Goal: Information Seeking & Learning: Check status

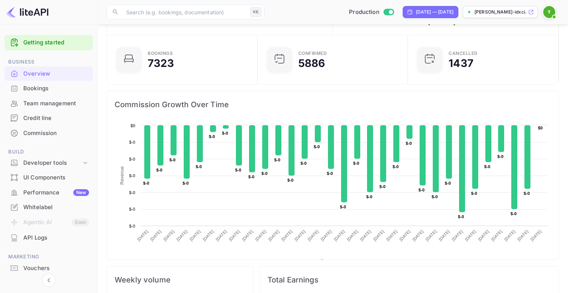
scroll to position [24, 0]
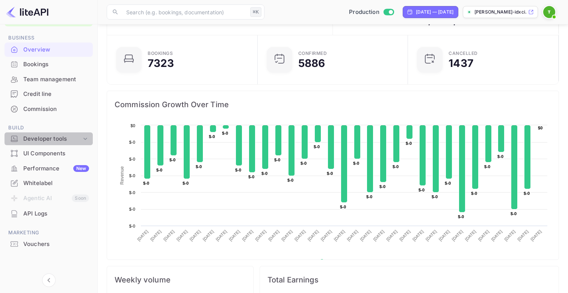
click at [57, 136] on div "Developer tools" at bounding box center [52, 139] width 58 height 9
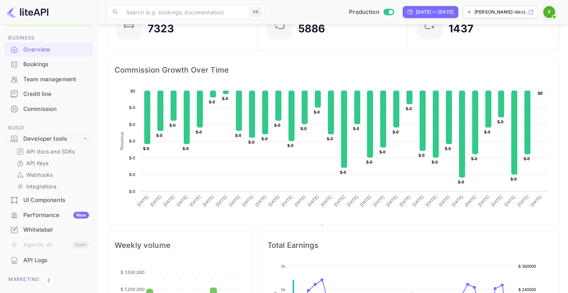
scroll to position [6, 0]
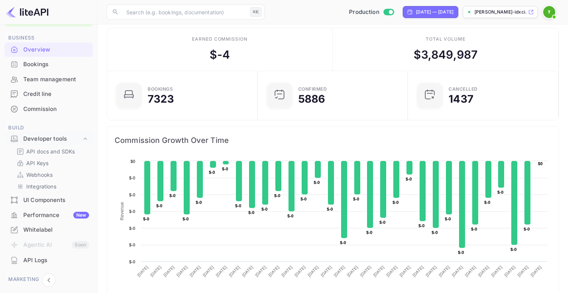
click at [42, 214] on div "Performance New" at bounding box center [56, 215] width 66 height 9
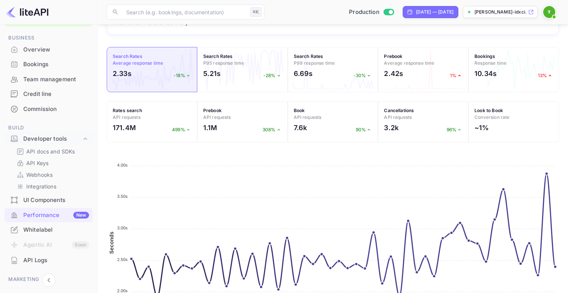
scroll to position [82, 0]
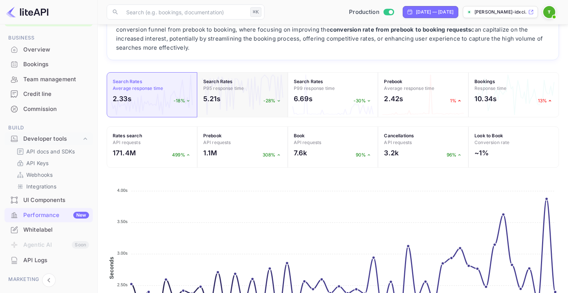
click at [235, 87] on span "P95 response time" at bounding box center [223, 88] width 41 height 6
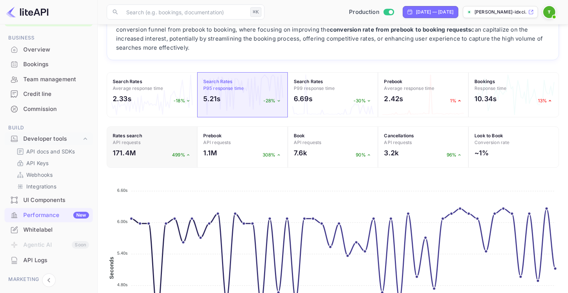
click at [162, 137] on h4 "Rates search API requests" at bounding box center [152, 139] width 79 height 14
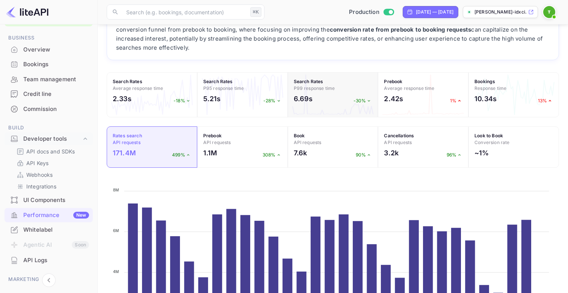
click at [327, 86] on span "P99 response time" at bounding box center [314, 88] width 41 height 6
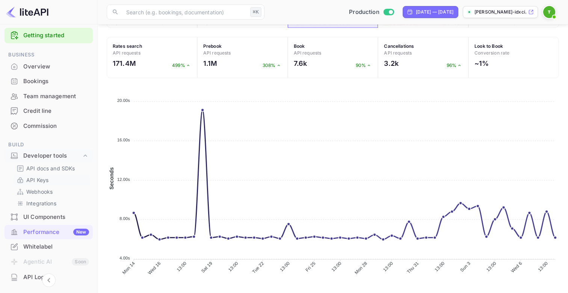
scroll to position [0, 0]
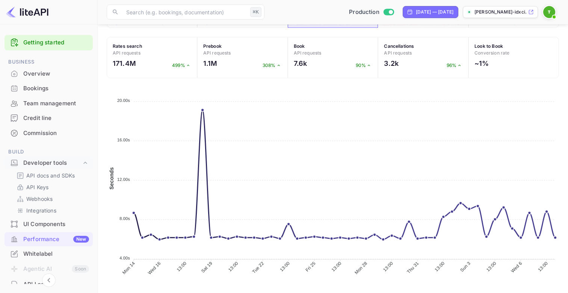
click at [45, 91] on div "Bookings" at bounding box center [56, 88] width 66 height 9
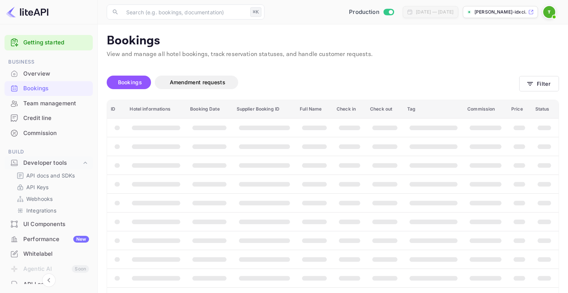
click at [45, 76] on div "Overview" at bounding box center [56, 74] width 66 height 9
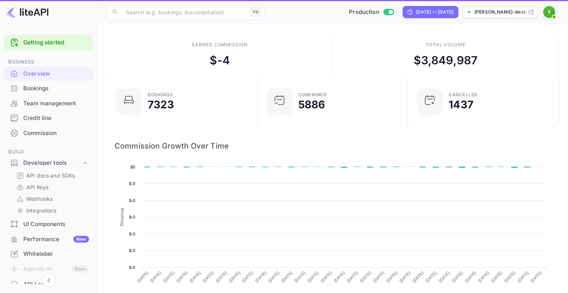
scroll to position [122, 146]
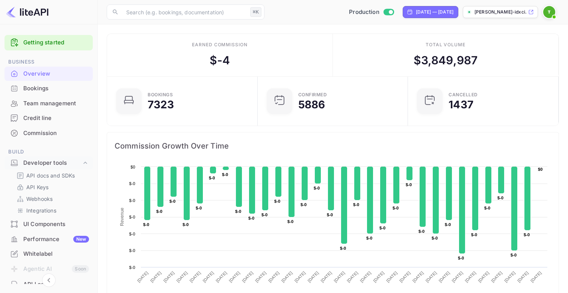
click at [51, 241] on div "Performance New" at bounding box center [56, 239] width 66 height 9
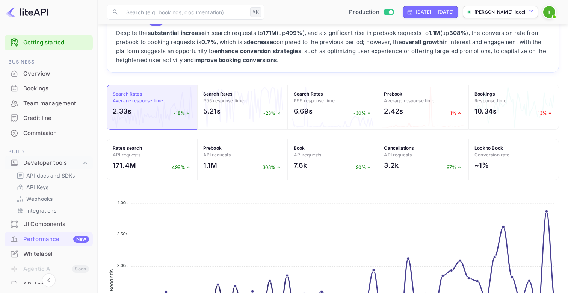
scroll to position [62, 0]
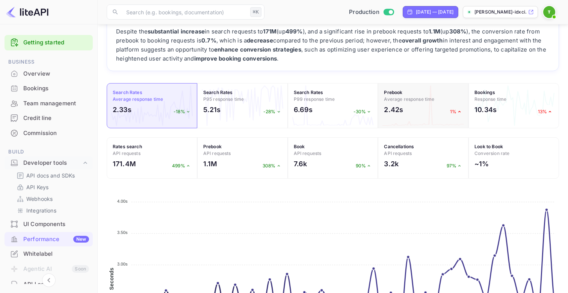
click at [428, 105] on div "2.42s 1%" at bounding box center [423, 111] width 79 height 14
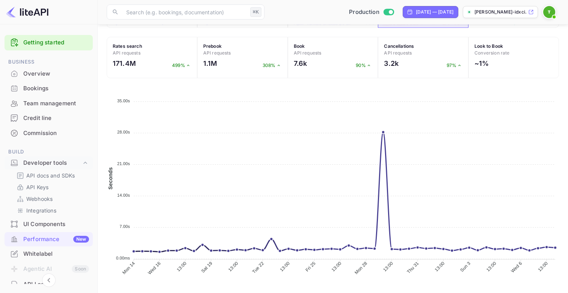
scroll to position [71, 0]
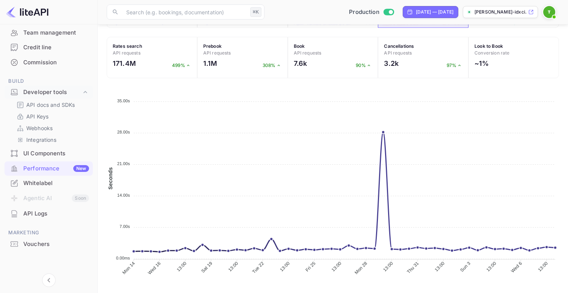
click at [47, 214] on div "API Logs" at bounding box center [56, 213] width 66 height 9
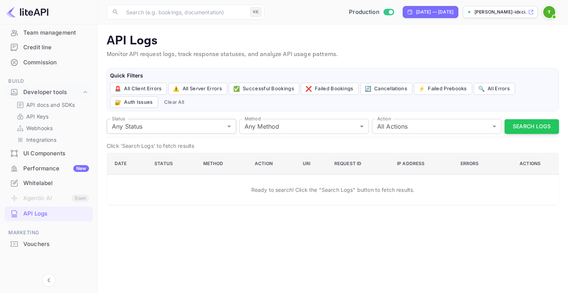
click at [204, 124] on body "Getting started Business Overview Bookings Team management Credit line Commissi…" at bounding box center [284, 146] width 568 height 293
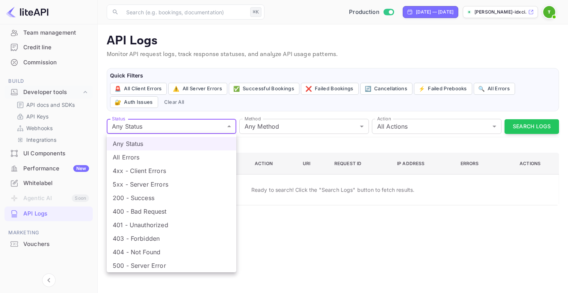
click at [288, 128] on div at bounding box center [284, 146] width 568 height 293
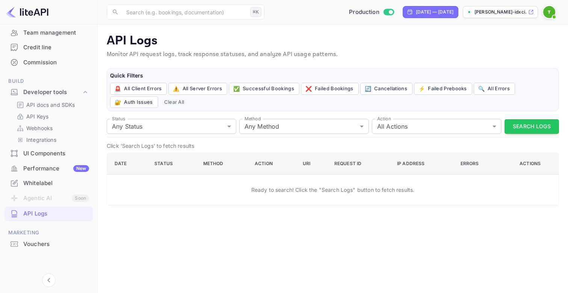
click at [288, 128] on div "Any Status All Errors 4xx - Client Errors 5xx - Server Errors 200 - Success 400…" at bounding box center [284, 146] width 568 height 293
click at [288, 128] on body "Getting started Business Overview Bookings Team management Credit line Commissi…" at bounding box center [284, 146] width 568 height 293
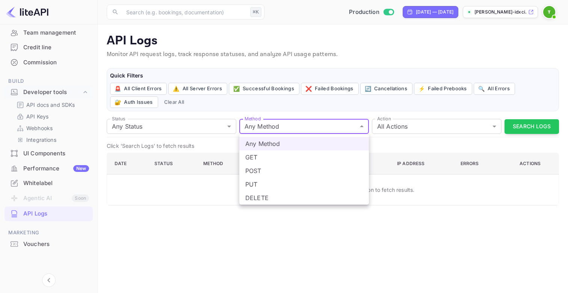
click at [396, 124] on div at bounding box center [284, 146] width 568 height 293
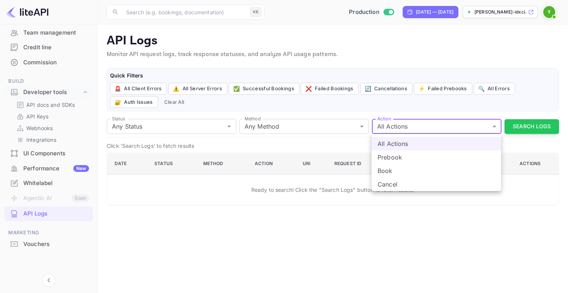
click at [396, 124] on body "Getting started Business Overview Bookings Team management Credit line Commissi…" at bounding box center [284, 146] width 568 height 293
click at [391, 159] on li "Prebook" at bounding box center [437, 157] width 130 height 14
type input "prebook"
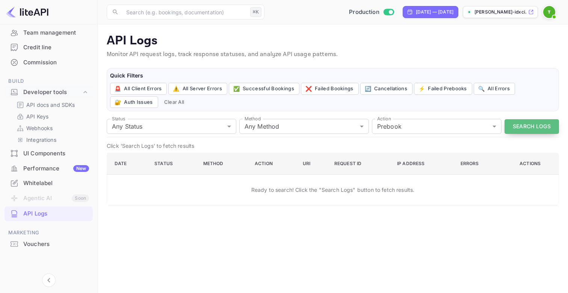
click at [538, 125] on button "Search Logs" at bounding box center [532, 126] width 54 height 15
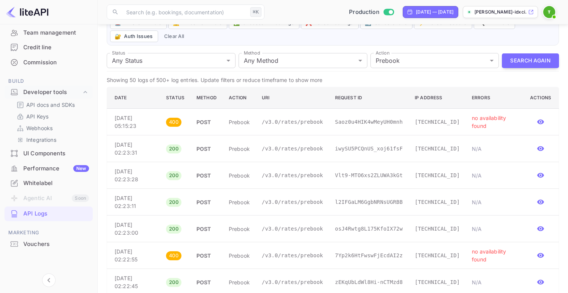
scroll to position [56, 0]
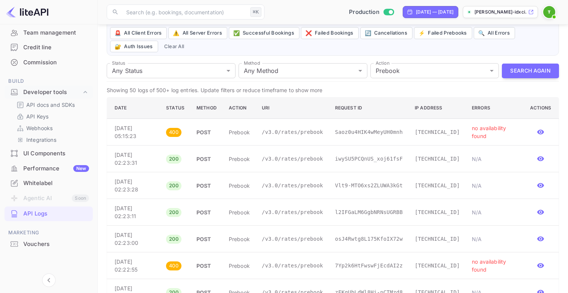
click at [361, 132] on p "Saoz0u4HIK4wMeyUH0mnh" at bounding box center [369, 132] width 68 height 8
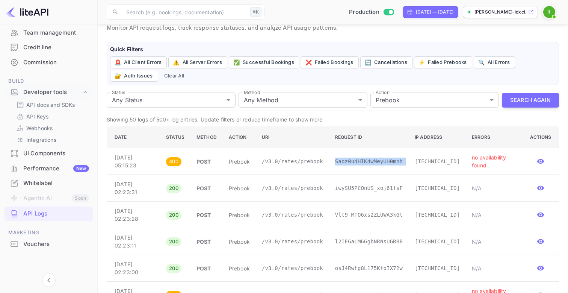
click at [339, 157] on td "Saoz0u4HIK4wMeyUH0mnh" at bounding box center [369, 161] width 80 height 27
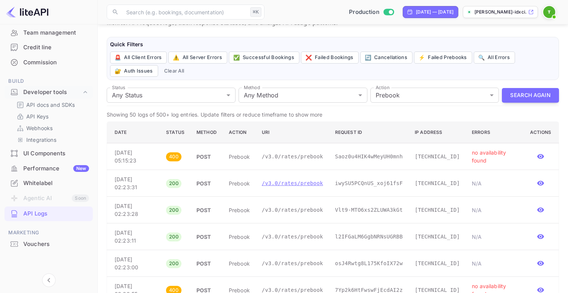
scroll to position [30, 0]
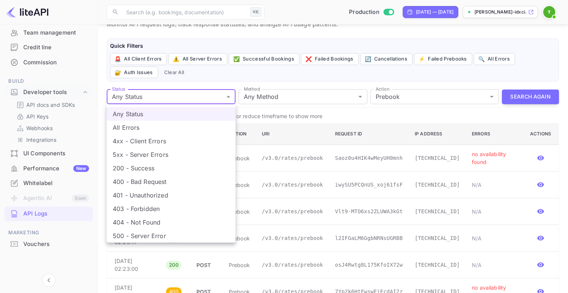
click at [159, 139] on li "4xx - Client Errors" at bounding box center [171, 141] width 129 height 14
type input "4xx"
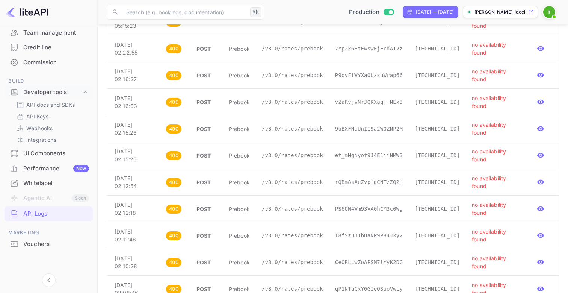
scroll to position [0, 0]
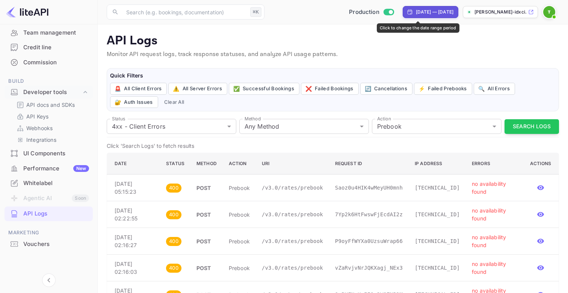
click at [425, 14] on div "[DATE] — [DATE]" at bounding box center [435, 12] width 38 height 7
select select "6"
select select "2025"
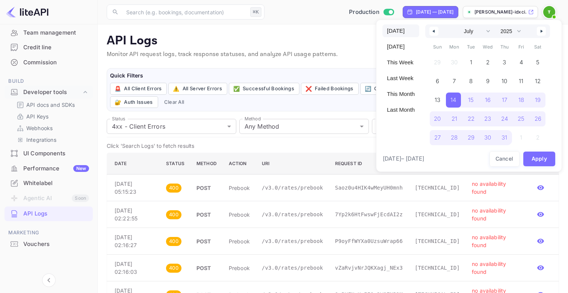
click at [405, 31] on span "[DATE]" at bounding box center [401, 30] width 37 height 13
select select "7"
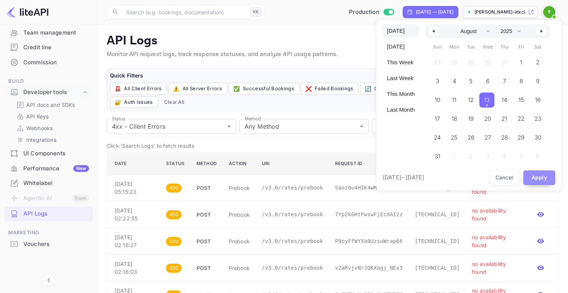
click at [537, 179] on button "Apply" at bounding box center [540, 177] width 32 height 15
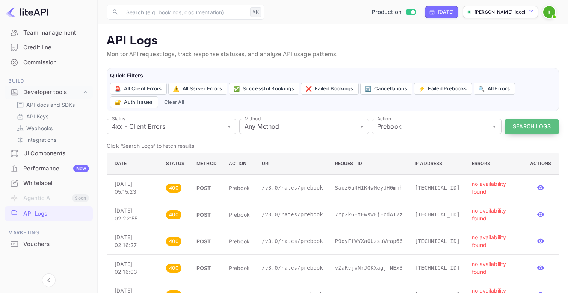
click at [529, 129] on button "Search Logs" at bounding box center [532, 126] width 54 height 15
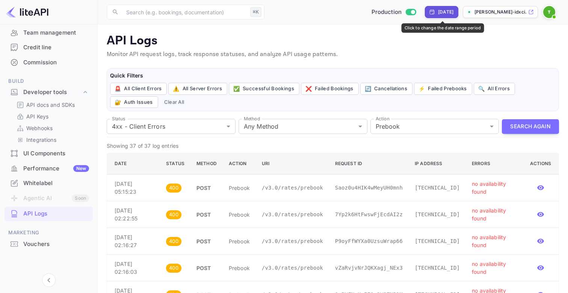
click at [440, 11] on div "[DATE]" at bounding box center [445, 12] width 15 height 7
select select "7"
select select "2025"
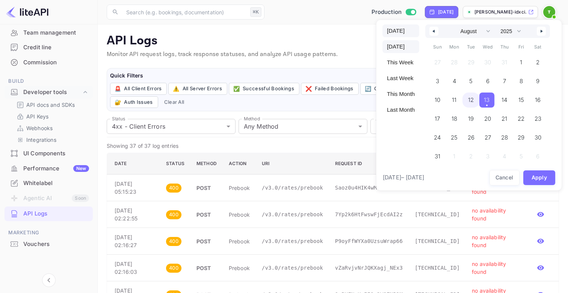
click at [403, 48] on span "[DATE]" at bounding box center [401, 46] width 37 height 13
click at [539, 179] on button "Apply" at bounding box center [540, 177] width 32 height 15
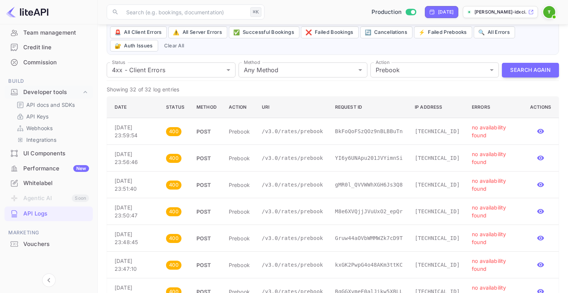
scroll to position [45, 0]
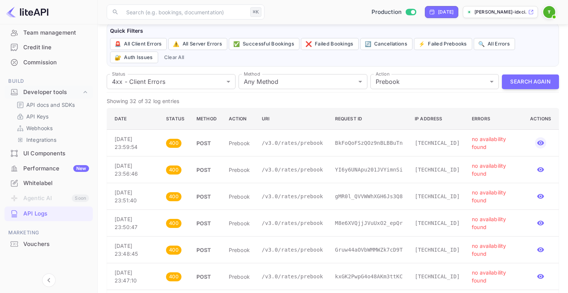
click at [541, 140] on icon "button" at bounding box center [541, 143] width 8 height 8
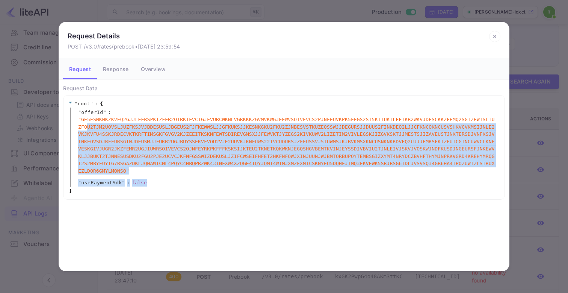
drag, startPoint x: 153, startPoint y: 182, endPoint x: 86, endPoint y: 123, distance: 89.2
click at [86, 123] on div "" offerId " : " GE5ESNKHKZKVEQ2GJJLEERSPKIZFER2OIRKTEVCTGJFVURCWKNLVGRKKKZGVMVK…" at bounding box center [285, 147] width 430 height 80
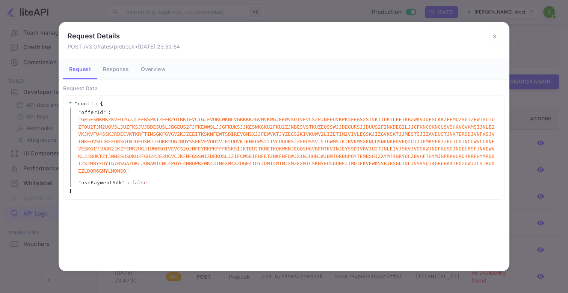
click at [114, 128] on span "" GE5ESNKHKZKVEQ2GJJLEERSPKIZFER2OIRKTEVCTGJFVURCWKNLVGRKKKZGVMVKWGJEEWVSOIVEVC…" at bounding box center [287, 145] width 418 height 59
click at [114, 70] on button "Response" at bounding box center [116, 68] width 38 height 21
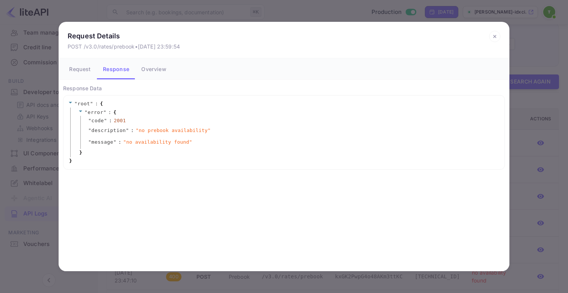
click at [159, 69] on button "Overview" at bounding box center [153, 68] width 37 height 21
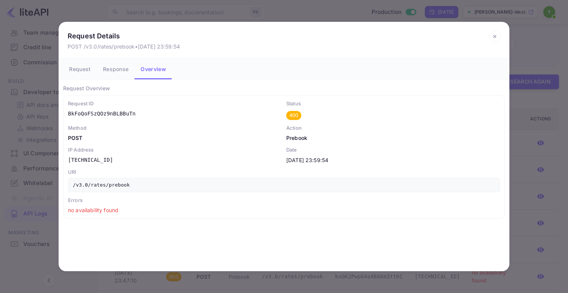
click at [114, 188] on p "/v3.0/rates/prebook" at bounding box center [284, 185] width 432 height 14
click at [91, 112] on p "BkFoQoFSzQOz9nBLBBuTn" at bounding box center [175, 114] width 214 height 8
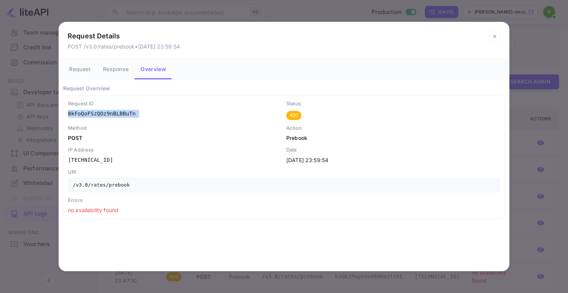
click at [91, 112] on p "BkFoQoFSzQOz9nBLBBuTn" at bounding box center [175, 114] width 214 height 8
click at [40, 117] on div "Request Details POST /v3.0/rates/prebook • [DATE] 23:59:54 Request Response Ove…" at bounding box center [284, 146] width 568 height 293
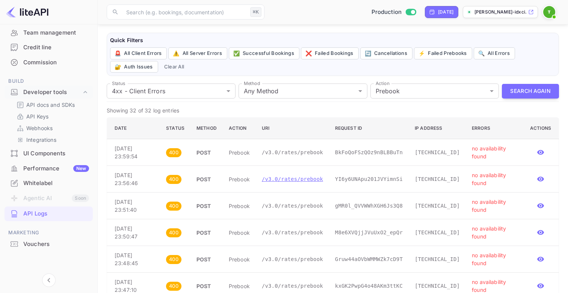
scroll to position [29, 0]
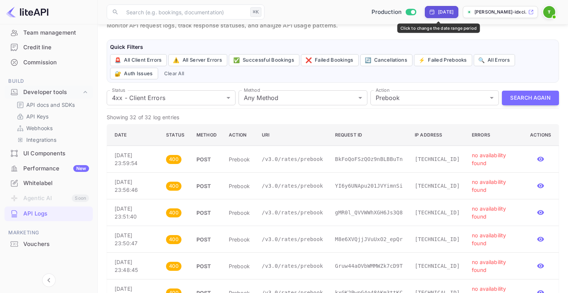
click at [438, 12] on div "[DATE]" at bounding box center [445, 12] width 15 height 7
select select "7"
select select "2025"
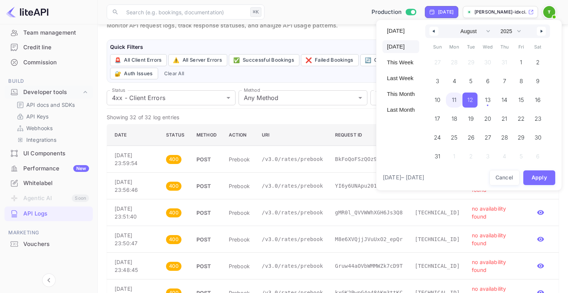
click at [456, 99] on span "11" at bounding box center [454, 99] width 17 height 15
click at [458, 100] on span "11" at bounding box center [453, 99] width 15 height 15
click at [536, 180] on button "Apply" at bounding box center [540, 177] width 32 height 15
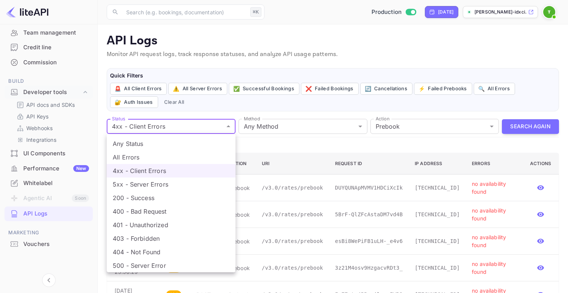
click at [143, 144] on li "Any Status" at bounding box center [171, 144] width 129 height 14
type input "all"
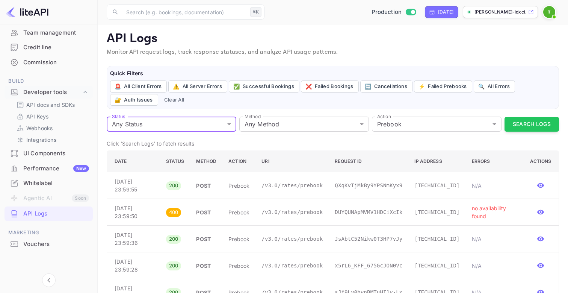
scroll to position [1, 0]
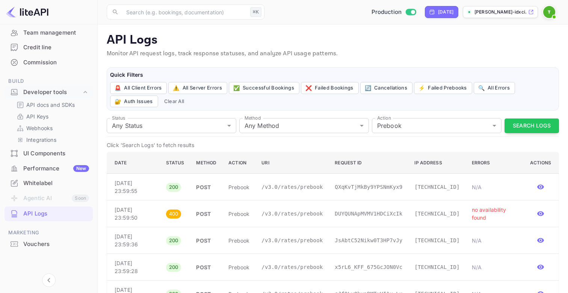
click at [493, 210] on p "no availability found" at bounding box center [495, 214] width 47 height 16
click at [542, 216] on icon "button" at bounding box center [541, 214] width 8 height 8
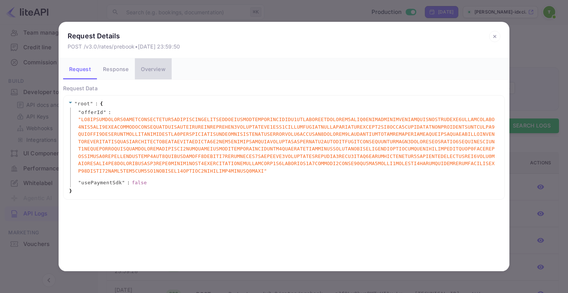
click at [139, 72] on button "Overview" at bounding box center [153, 68] width 37 height 21
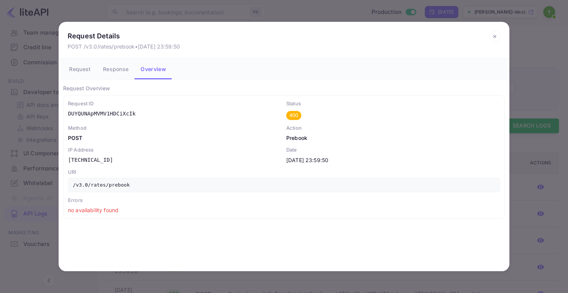
click at [115, 71] on button "Response" at bounding box center [116, 68] width 38 height 21
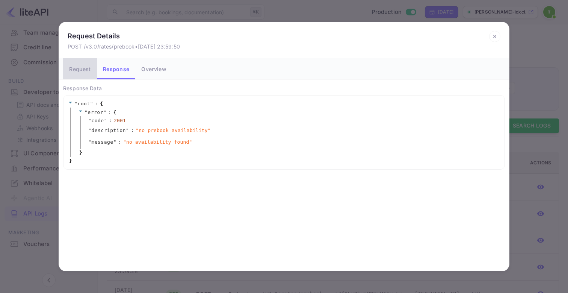
click at [90, 73] on button "Request" at bounding box center [80, 68] width 34 height 21
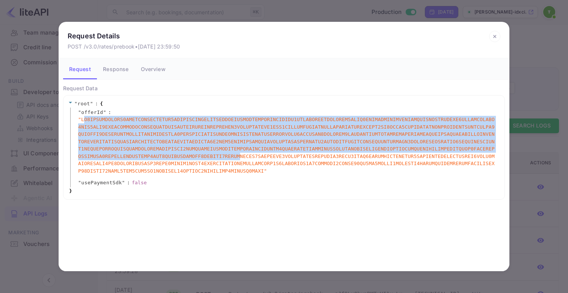
drag, startPoint x: 84, startPoint y: 119, endPoint x: 238, endPoint y: 159, distance: 159.2
click at [238, 159] on span "" "" at bounding box center [287, 145] width 418 height 59
click at [38, 209] on div "Request Details POST /v3.0/rates/prebook • [DATE] 23:59:50 Request Response Ove…" at bounding box center [284, 146] width 568 height 293
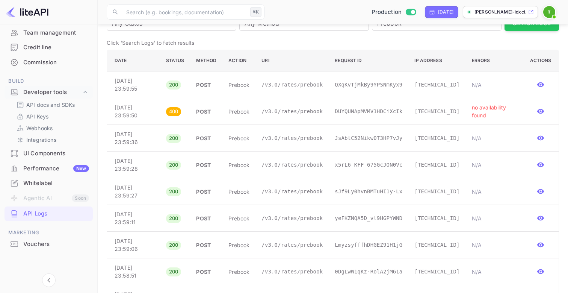
scroll to position [104, 0]
click at [538, 106] on button "button" at bounding box center [540, 109] width 11 height 11
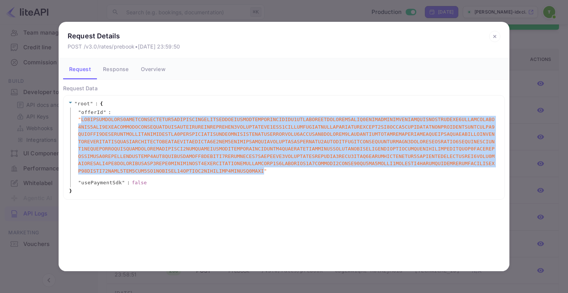
drag, startPoint x: 263, startPoint y: 171, endPoint x: 82, endPoint y: 121, distance: 188.8
click at [82, 121] on span "" "" at bounding box center [287, 145] width 418 height 59
copy span "GE5ESNBSIRCVEQ2QJJLEURSPKIZEMR2OINCVGVCTKNGEURCUJFGVGRKKKZEFKVKWGJHEYRK2KVHVGMS…"
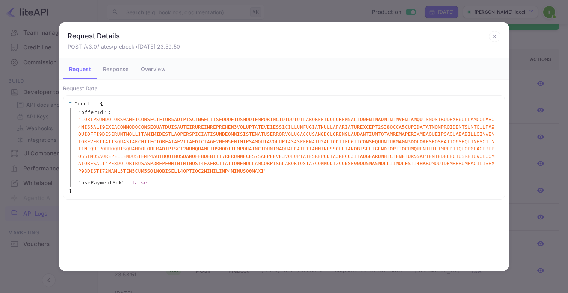
click at [53, 173] on div "Request Details POST /v3.0/rates/prebook • [DATE] 23:59:50 Request Response Ove…" at bounding box center [284, 146] width 568 height 293
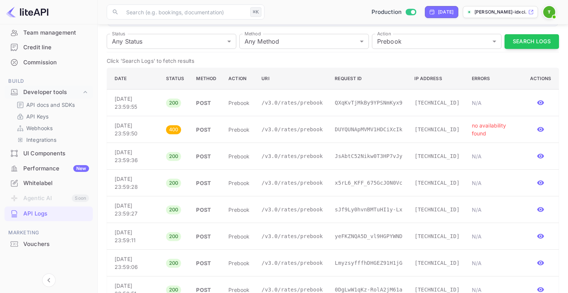
scroll to position [115, 0]
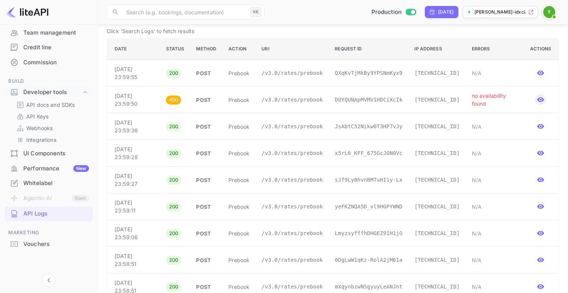
click at [539, 103] on icon "button" at bounding box center [541, 100] width 8 height 8
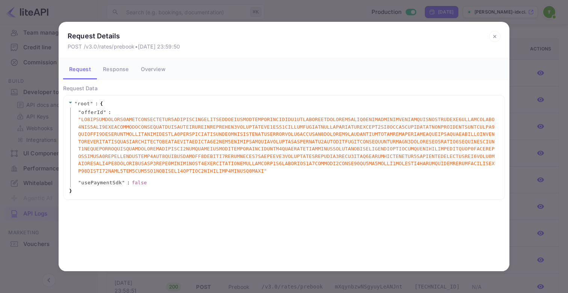
click at [235, 160] on span "" "" at bounding box center [287, 145] width 418 height 59
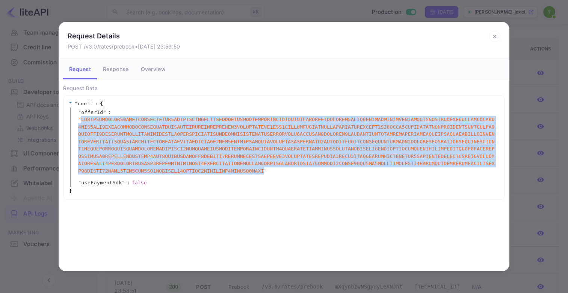
click at [235, 159] on span "" "" at bounding box center [287, 145] width 418 height 59
click at [232, 174] on span "" "" at bounding box center [287, 145] width 418 height 59
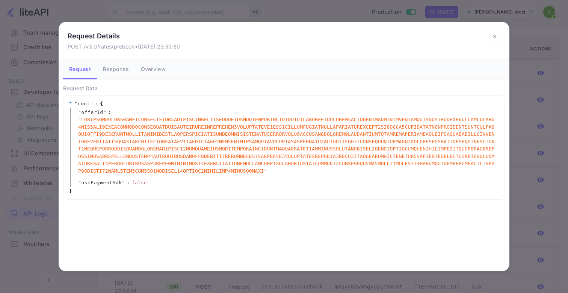
click at [186, 17] on div "Request Details POST /v3.0/rates/prebook • [DATE] 23:59:50 Request Response Ove…" at bounding box center [284, 146] width 568 height 293
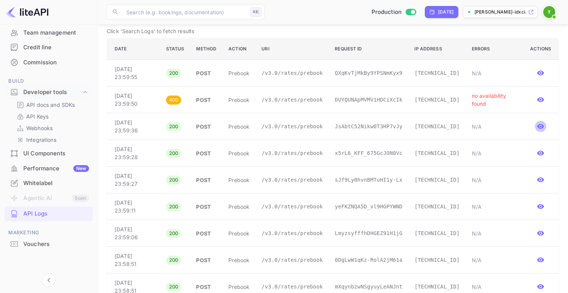
click at [544, 127] on icon "button" at bounding box center [540, 126] width 7 height 5
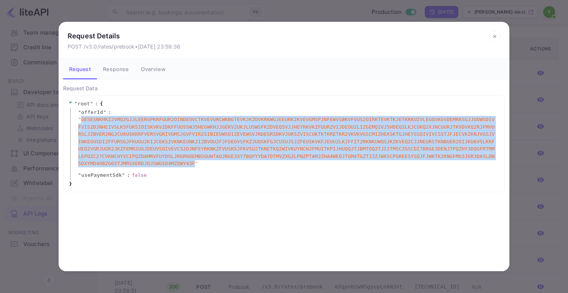
drag, startPoint x: 194, startPoint y: 164, endPoint x: 81, endPoint y: 122, distance: 120.3
click at [81, 122] on span "" GE5ESNKHKZJVMQ2GJJLEERSPKRFUUR2OINDEOVCTKVEVURCWKNGTEVKJKZDVKRKWGJEEURK2KVEVG…" at bounding box center [287, 141] width 418 height 51
copy span "GE5ESNKHKZJVMQ2GJJLEERSPKRFUUR2OINDEOVCTKVEVURCWKNGTEVKJKZDVKRKWGJEEURK2KVEVGMS…"
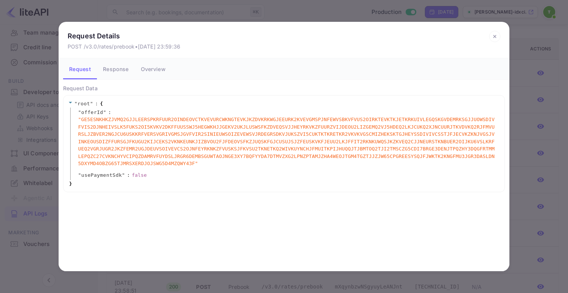
click at [32, 109] on div "Request Details POST /v3.0/rates/prebook • [DATE] 23:59:36 Request Response Ove…" at bounding box center [284, 146] width 568 height 293
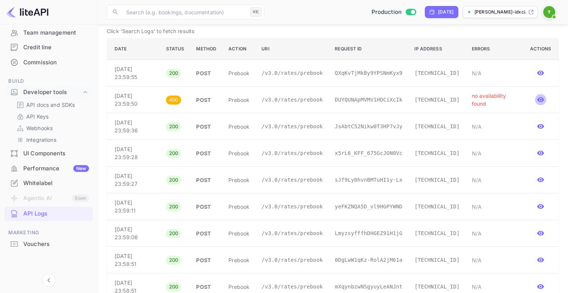
click at [541, 97] on icon "button" at bounding box center [540, 99] width 7 height 5
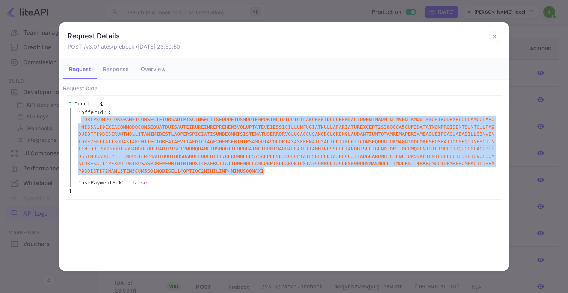
drag, startPoint x: 263, startPoint y: 172, endPoint x: 82, endPoint y: 121, distance: 188.2
click at [82, 121] on span "" "" at bounding box center [287, 145] width 418 height 59
copy span "GE5ESNBSIRCVEQ2QJJLEURSPKIZEMR2OINCVGVCTKNGEURCUJFGVGRKKKZEFKVKWGJHEYRK2KVHVGMS…"
